Goal: Transaction & Acquisition: Purchase product/service

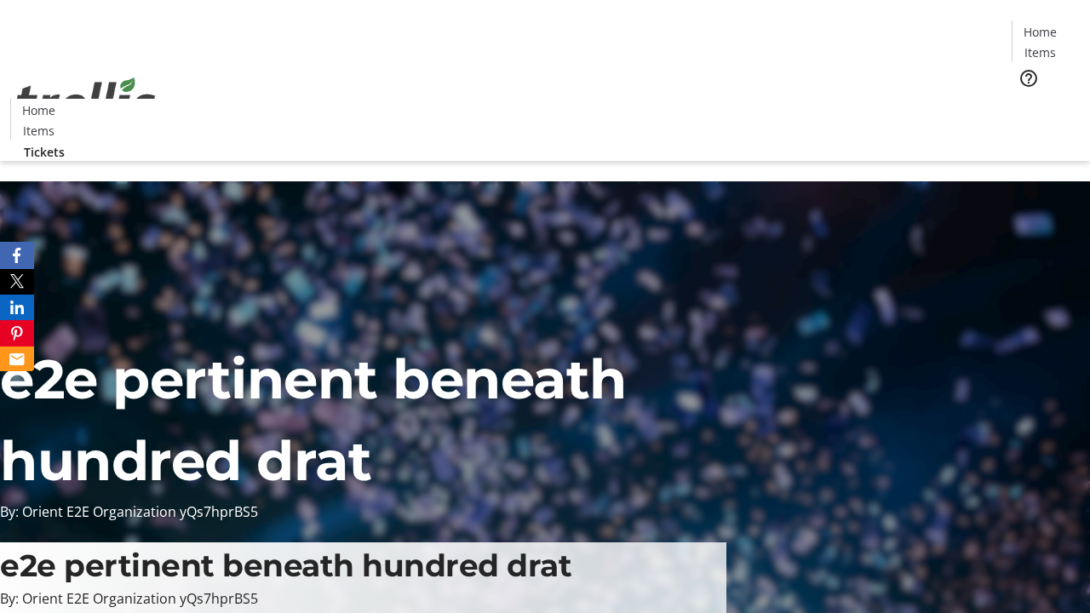
click at [1025, 99] on span "Tickets" at bounding box center [1045, 108] width 41 height 18
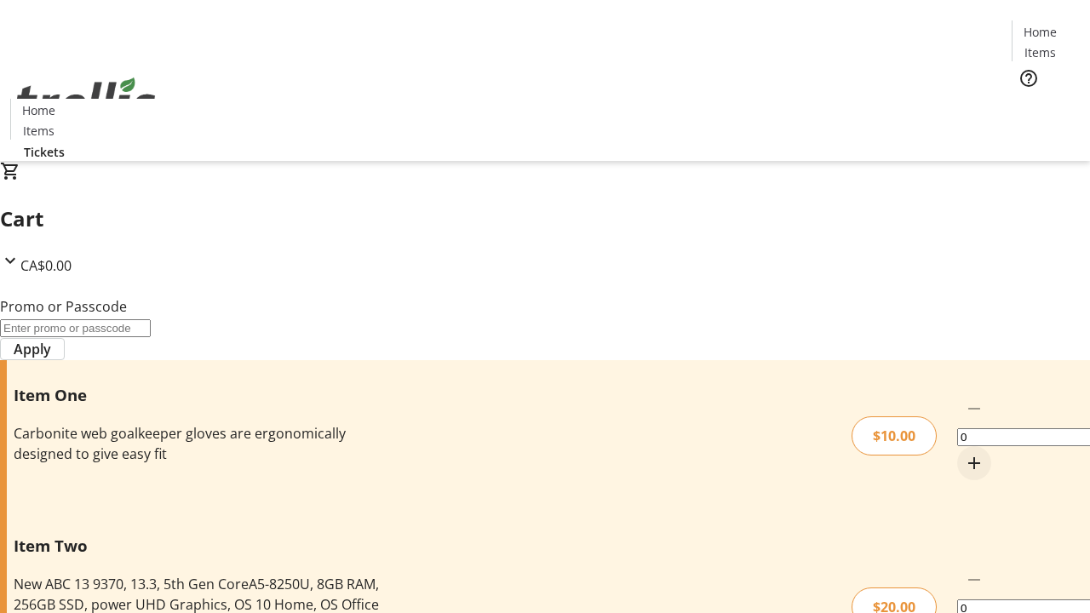
click at [964, 453] on mat-icon "Increment by one" at bounding box center [974, 463] width 20 height 20
type input "1"
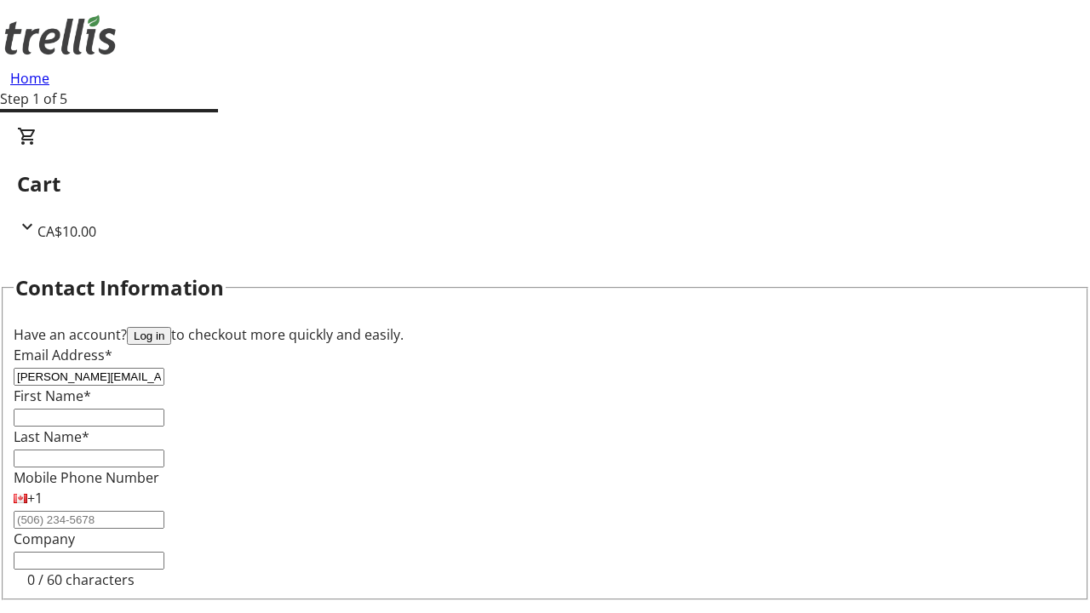
type input "[PERSON_NAME][EMAIL_ADDRESS][PERSON_NAME][DOMAIN_NAME]"
type input "[PERSON_NAME]"
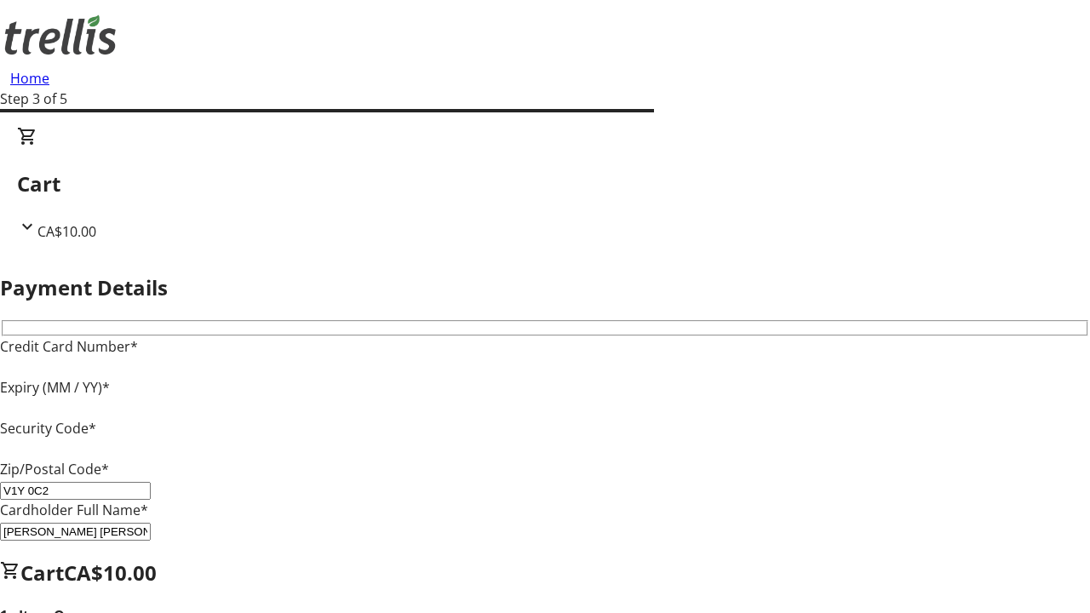
type input "V1Y 0C2"
